Goal: Use online tool/utility: Utilize a website feature to perform a specific function

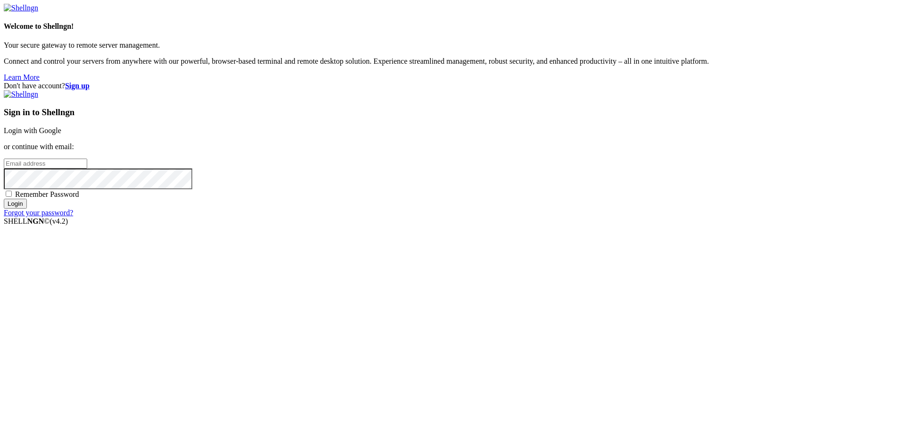
type input "bias76"
click at [61, 134] on link "Login with Google" at bounding box center [33, 130] width 58 height 8
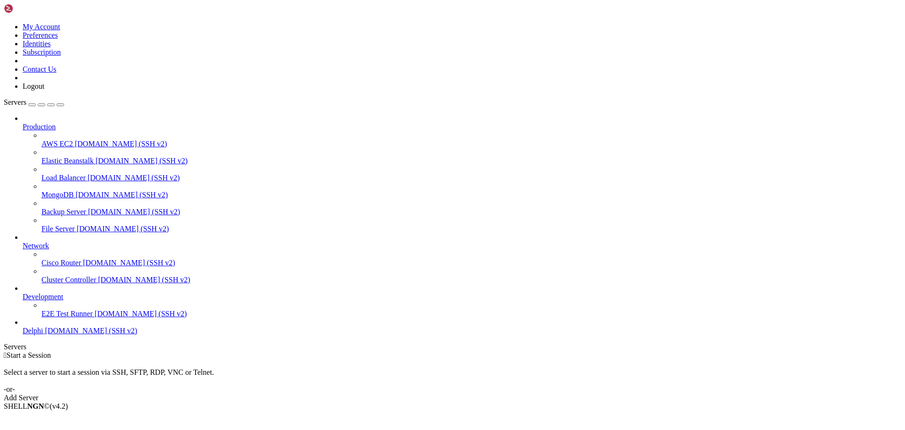
click at [43, 334] on span "Delphi" at bounding box center [33, 330] width 21 height 8
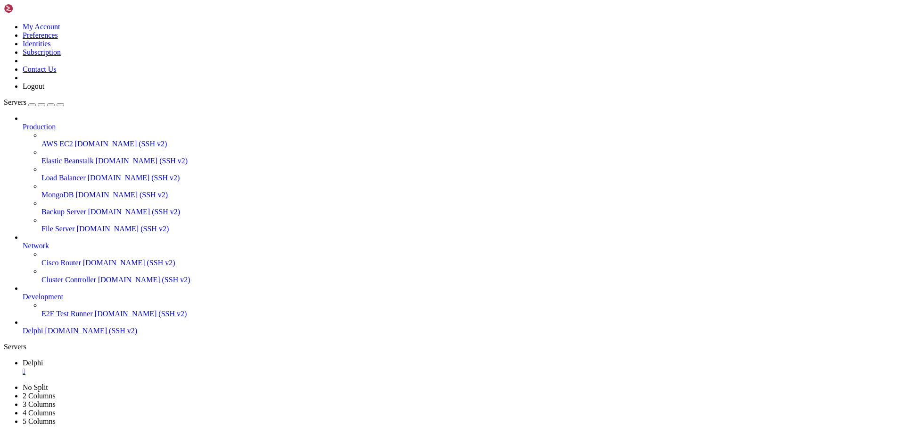
type input "/home/bias76/delphi"
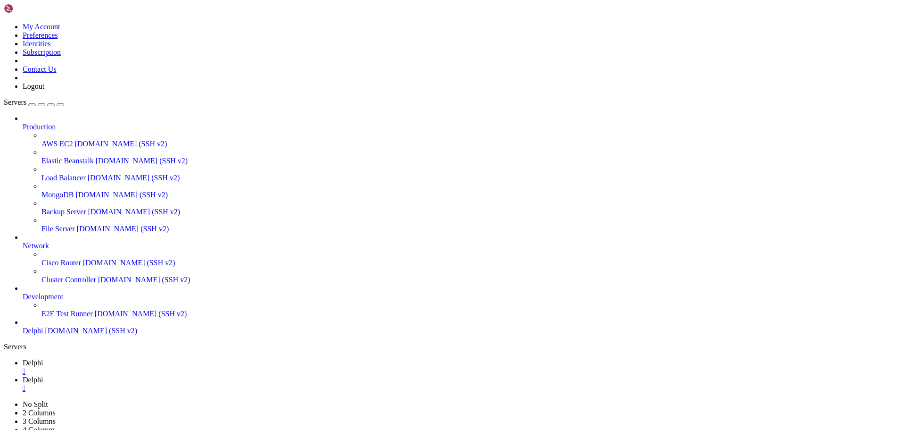
type textarea "main(pattern_length=args.pattern_length, offset=args.offset, balance_strategy=a…"
